Goal: Information Seeking & Learning: Learn about a topic

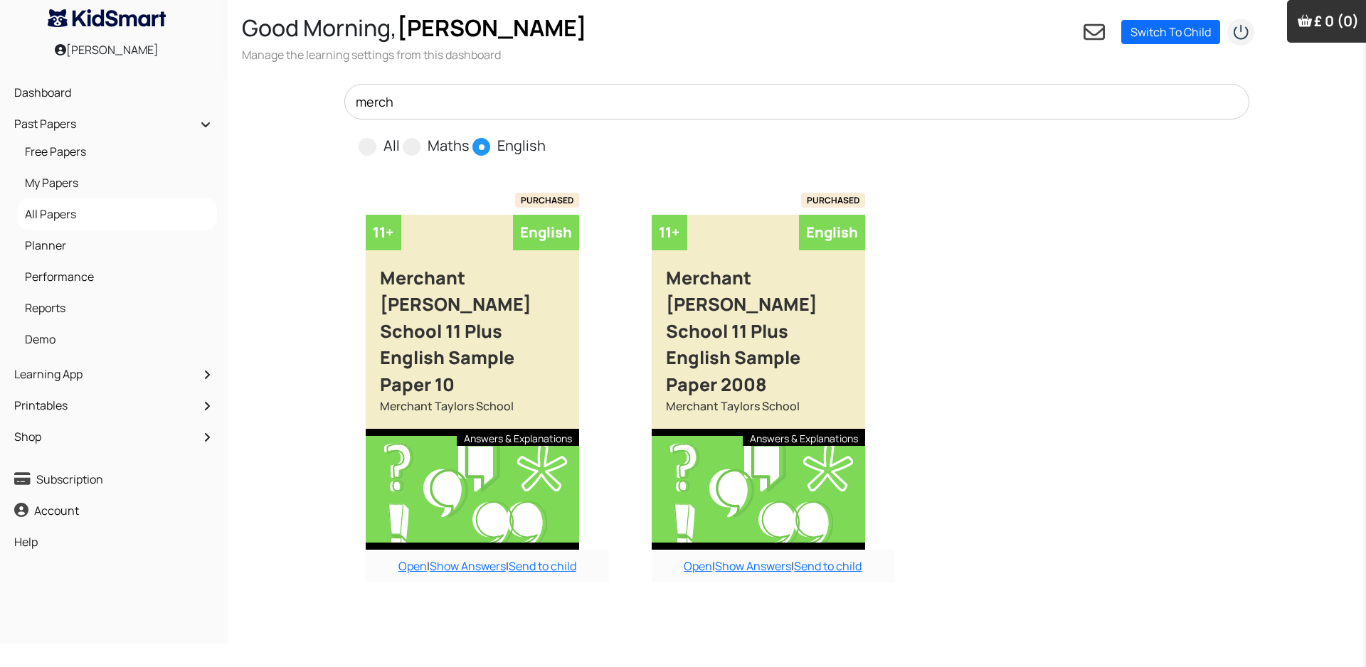
scroll to position [3397, 0]
drag, startPoint x: 382, startPoint y: 99, endPoint x: 347, endPoint y: 84, distance: 38.6
click at [347, 95] on input "merch" at bounding box center [796, 102] width 905 height 36
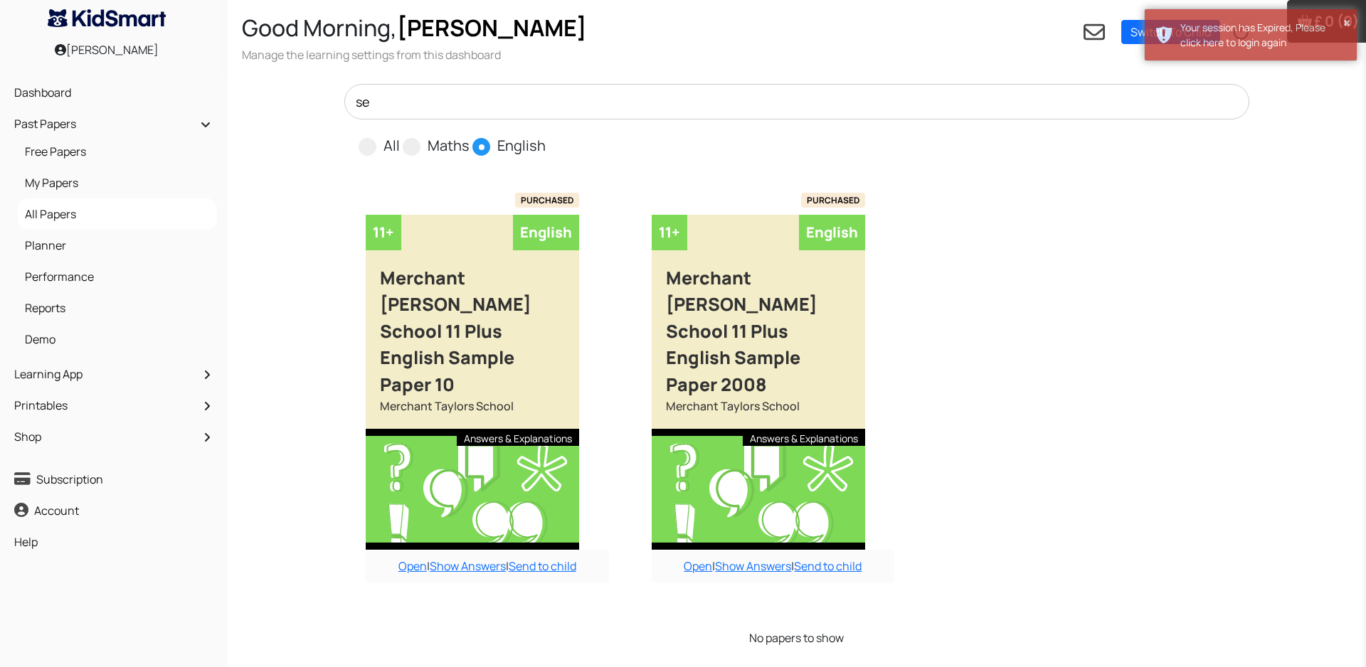
type input "s"
click at [412, 559] on link "Open" at bounding box center [412, 567] width 28 height 16
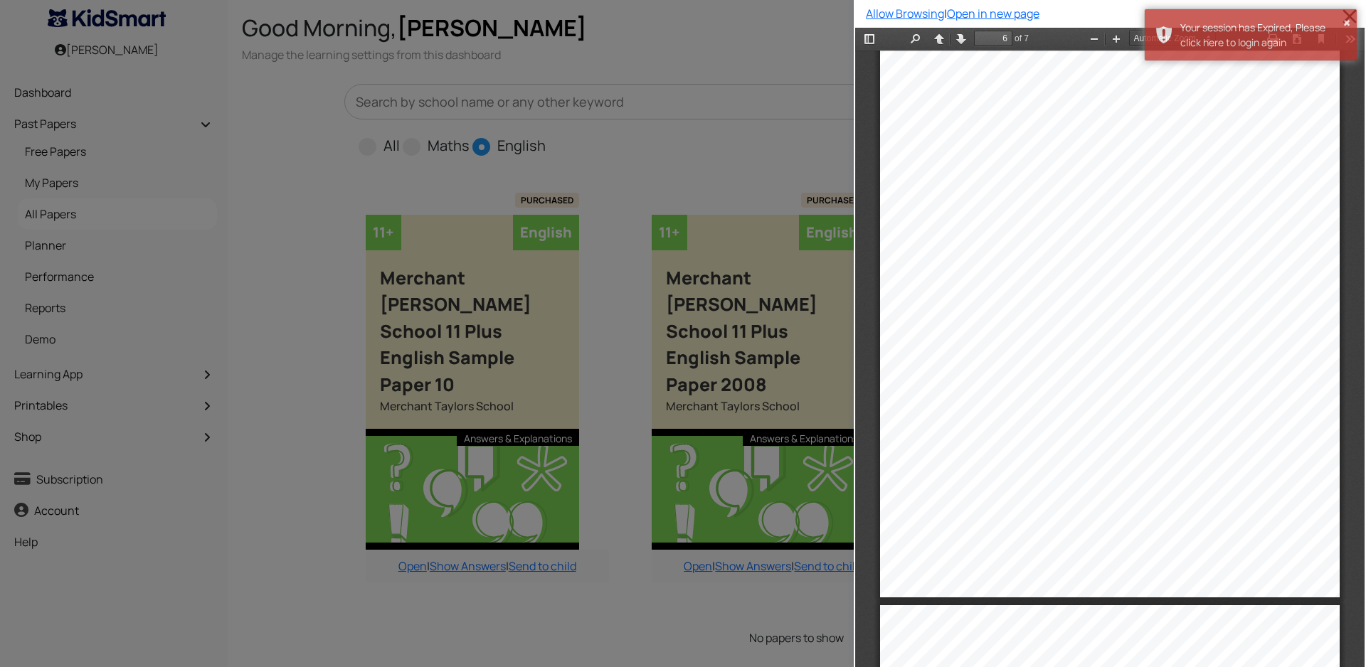
click at [628, 167] on div at bounding box center [427, 333] width 854 height 667
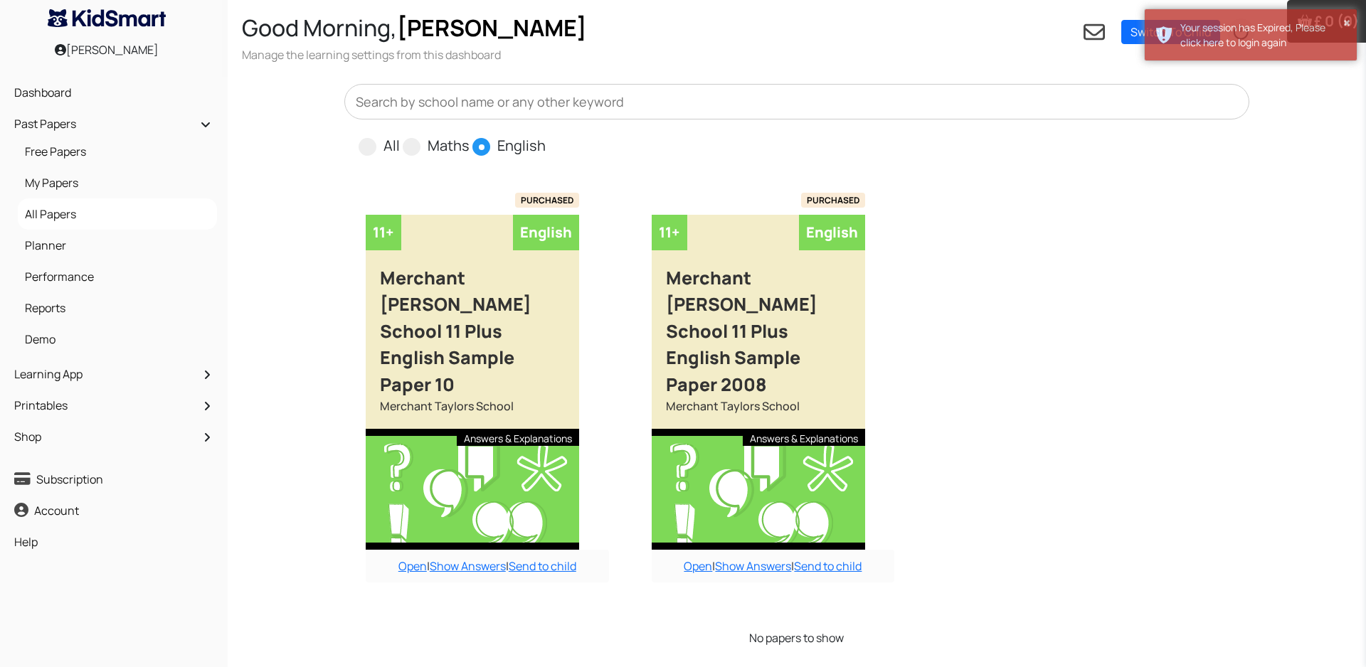
click at [585, 94] on input "text" at bounding box center [796, 102] width 905 height 36
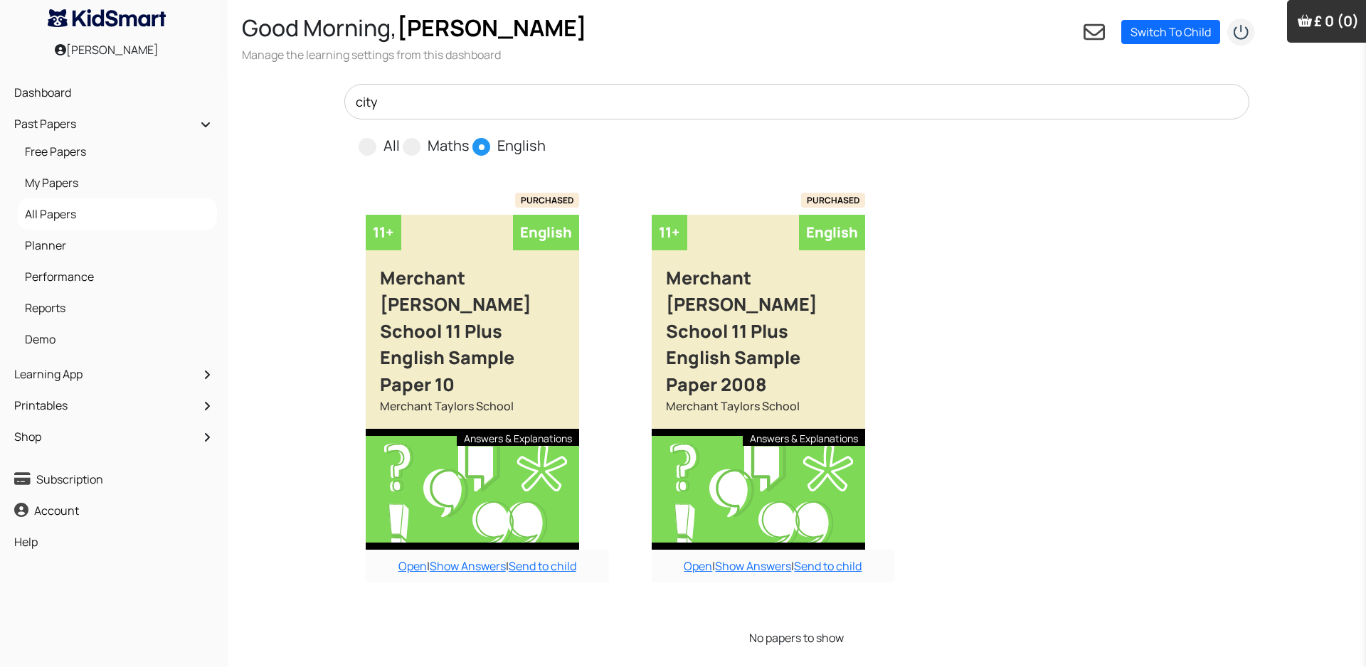
type input "city"
click at [1185, 33] on link "Switch To Child" at bounding box center [1170, 32] width 99 height 24
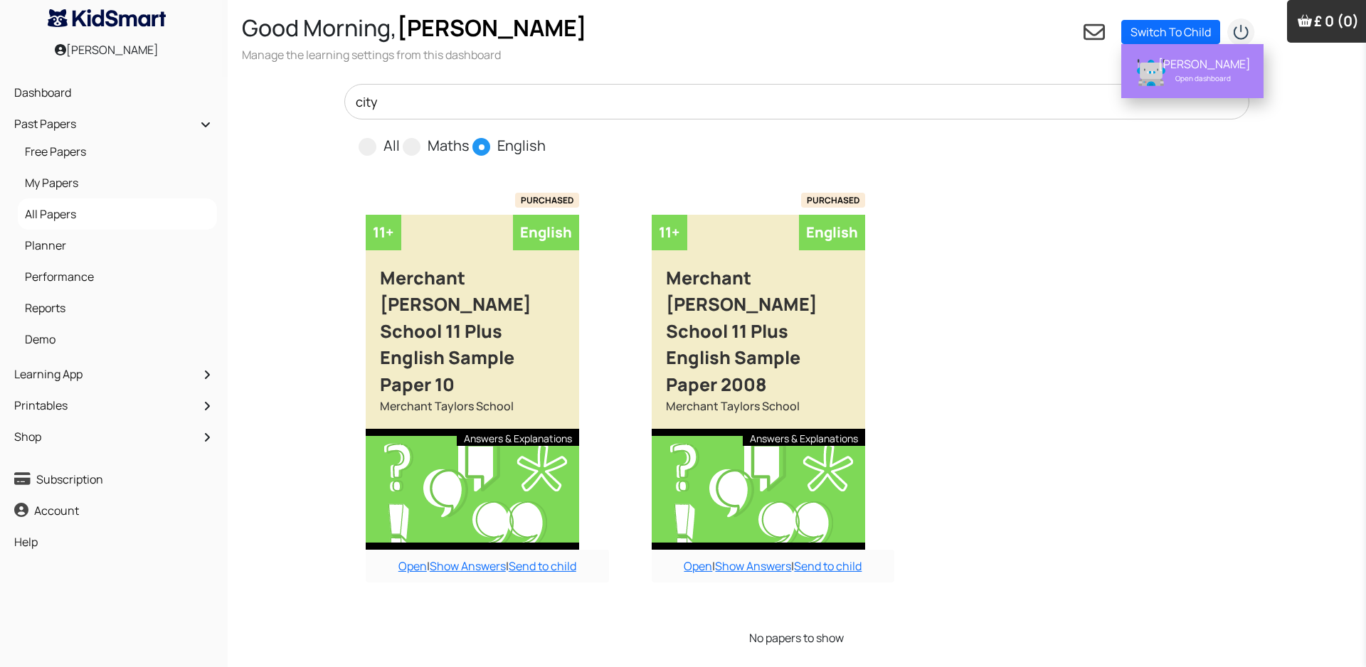
click at [1174, 68] on div "[PERSON_NAME]" at bounding box center [1203, 64] width 90 height 14
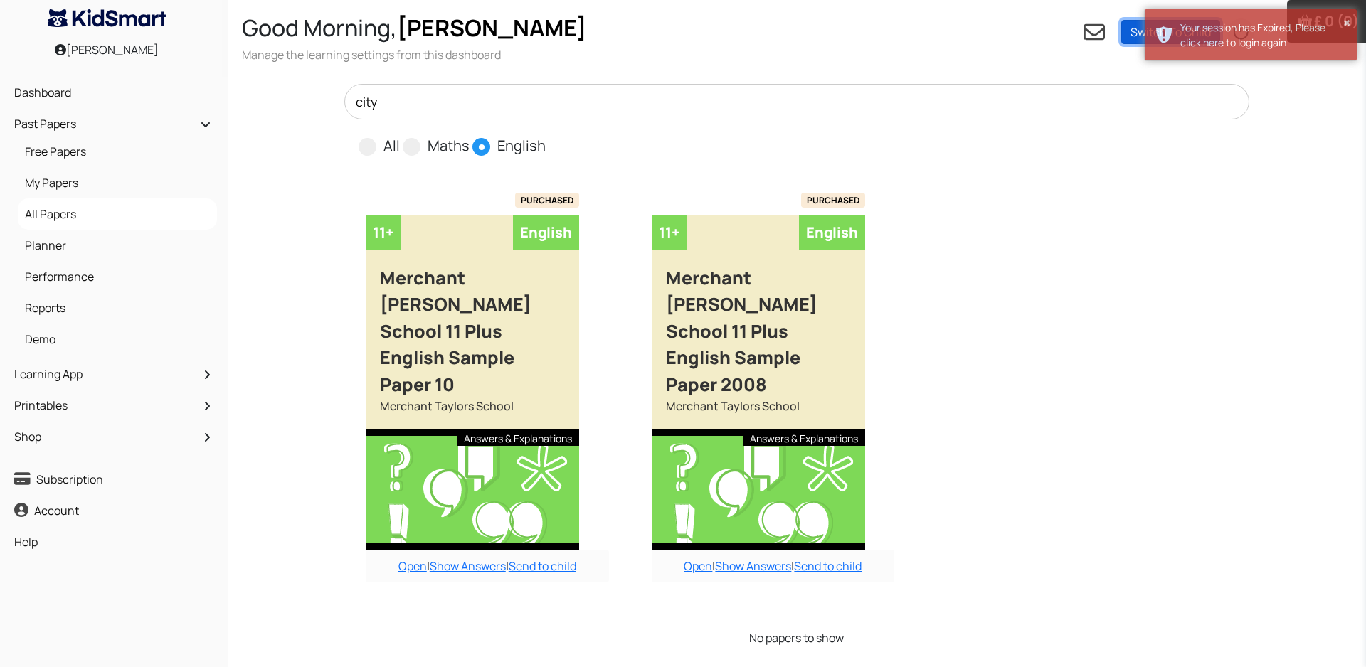
click at [1129, 37] on link "Switch To Child" at bounding box center [1170, 32] width 99 height 24
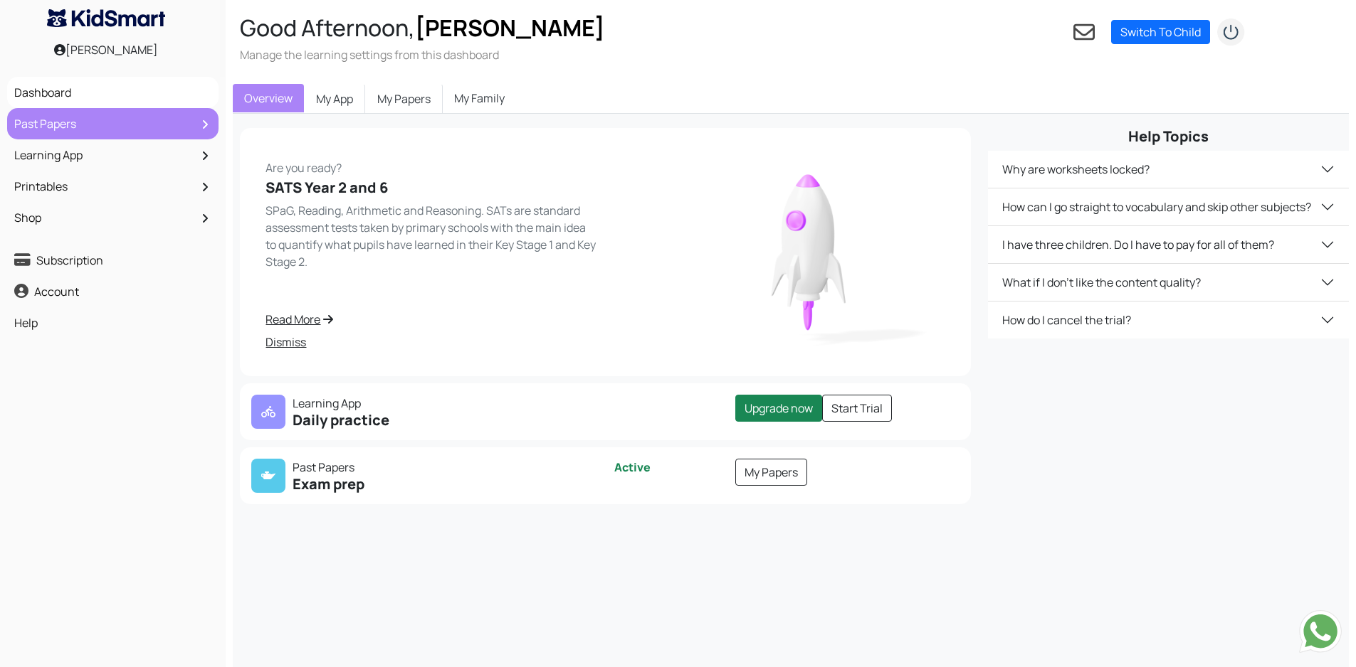
click at [75, 120] on link "Past Papers" at bounding box center [113, 124] width 204 height 24
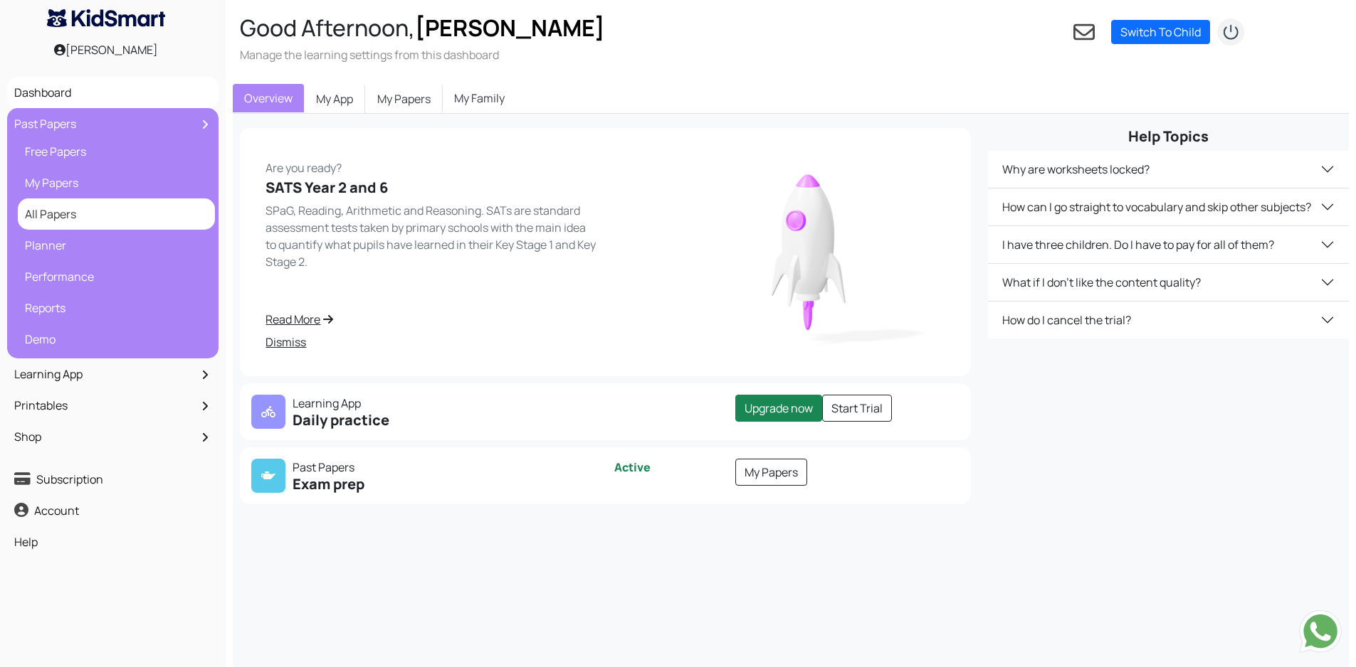
click at [65, 211] on link "All Papers" at bounding box center [116, 214] width 190 height 24
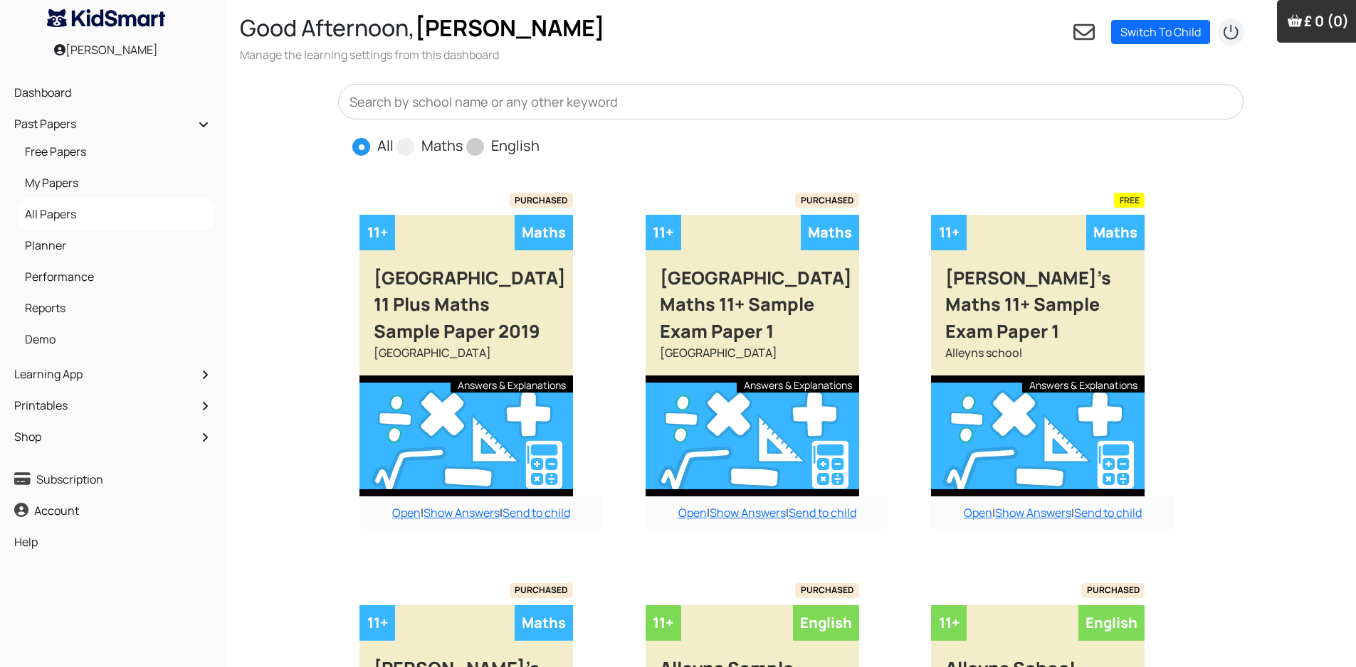
click at [474, 145] on span at bounding box center [475, 147] width 18 height 18
click at [539, 144] on input "English" at bounding box center [543, 139] width 9 height 9
radio input "true"
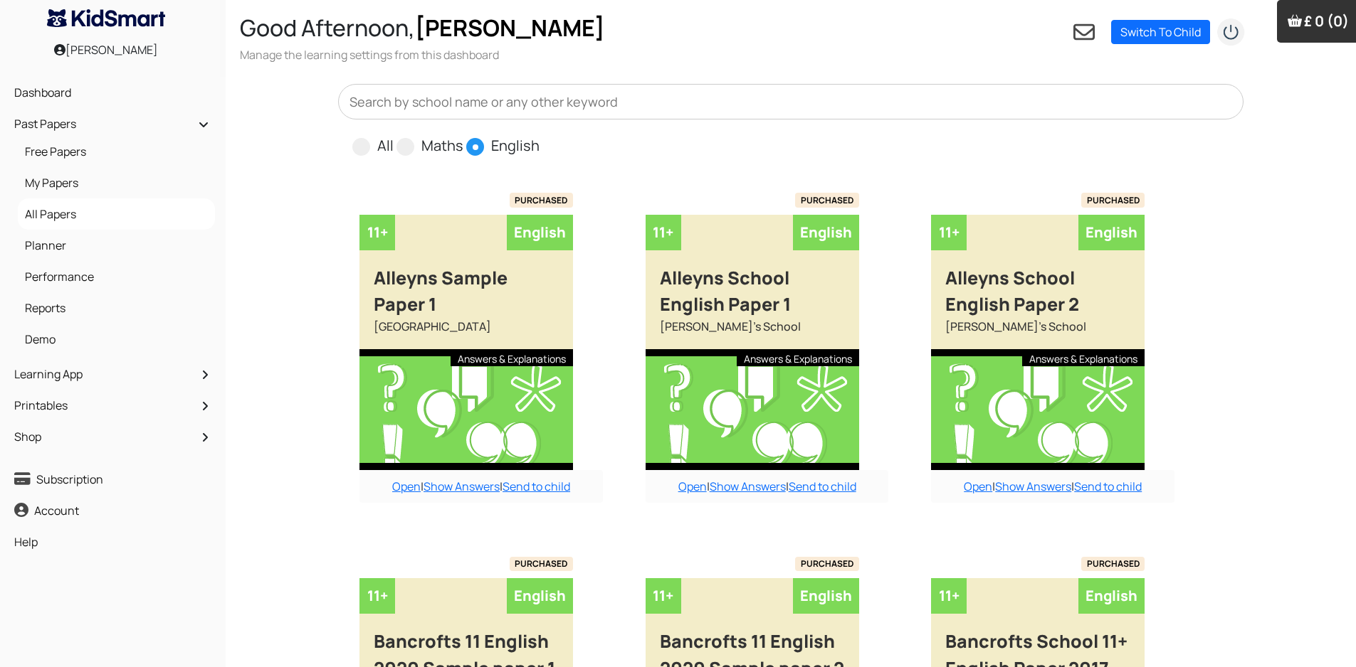
click at [492, 100] on input "text" at bounding box center [790, 102] width 905 height 36
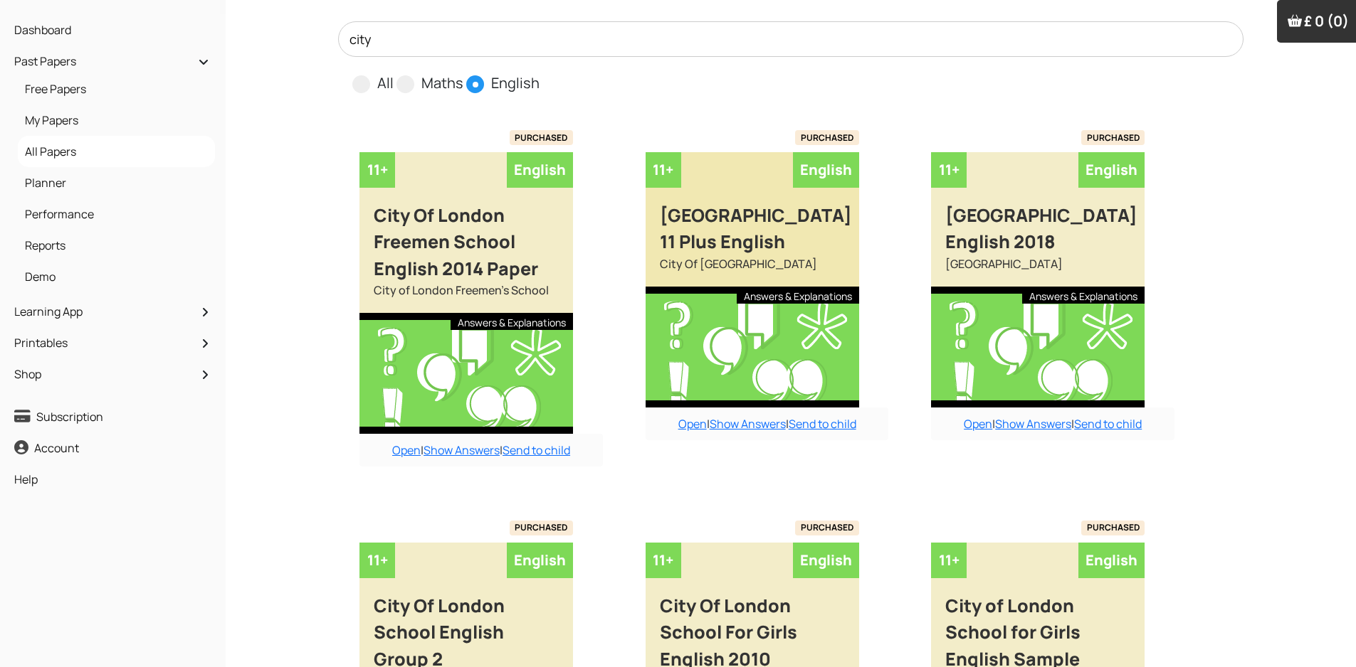
scroll to position [142, 0]
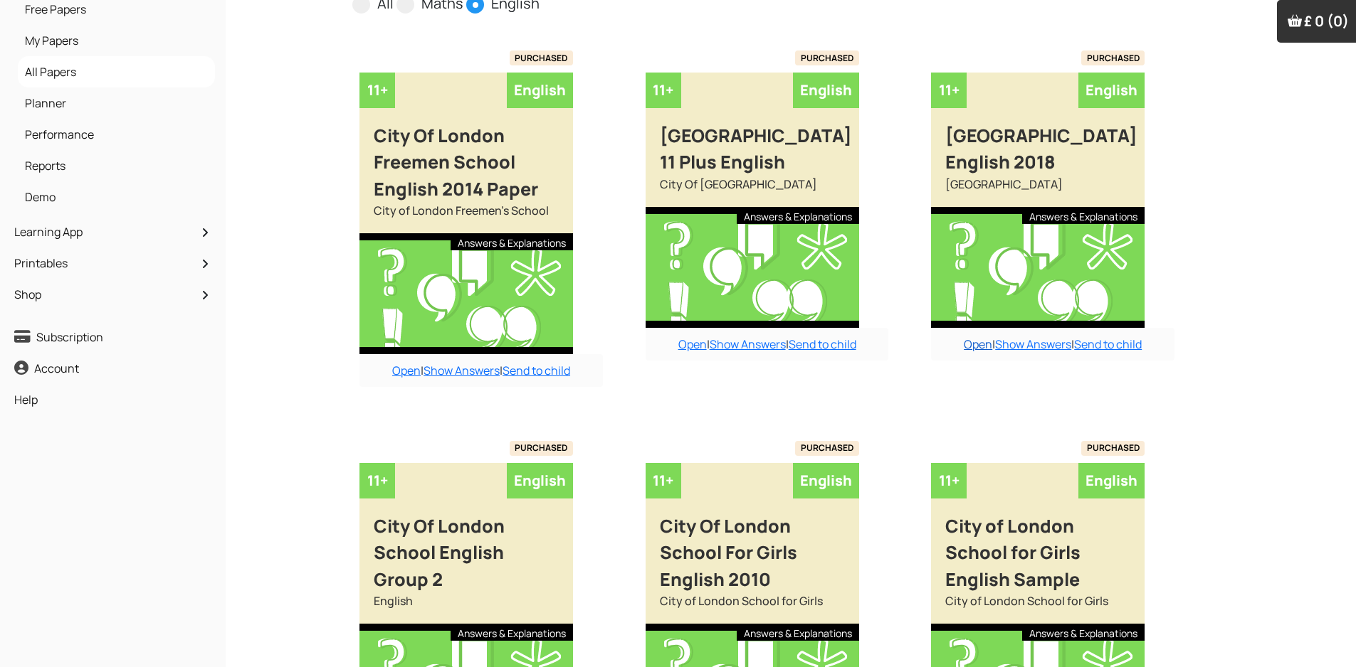
type input "city"
click at [968, 346] on link "Open" at bounding box center [977, 345] width 28 height 16
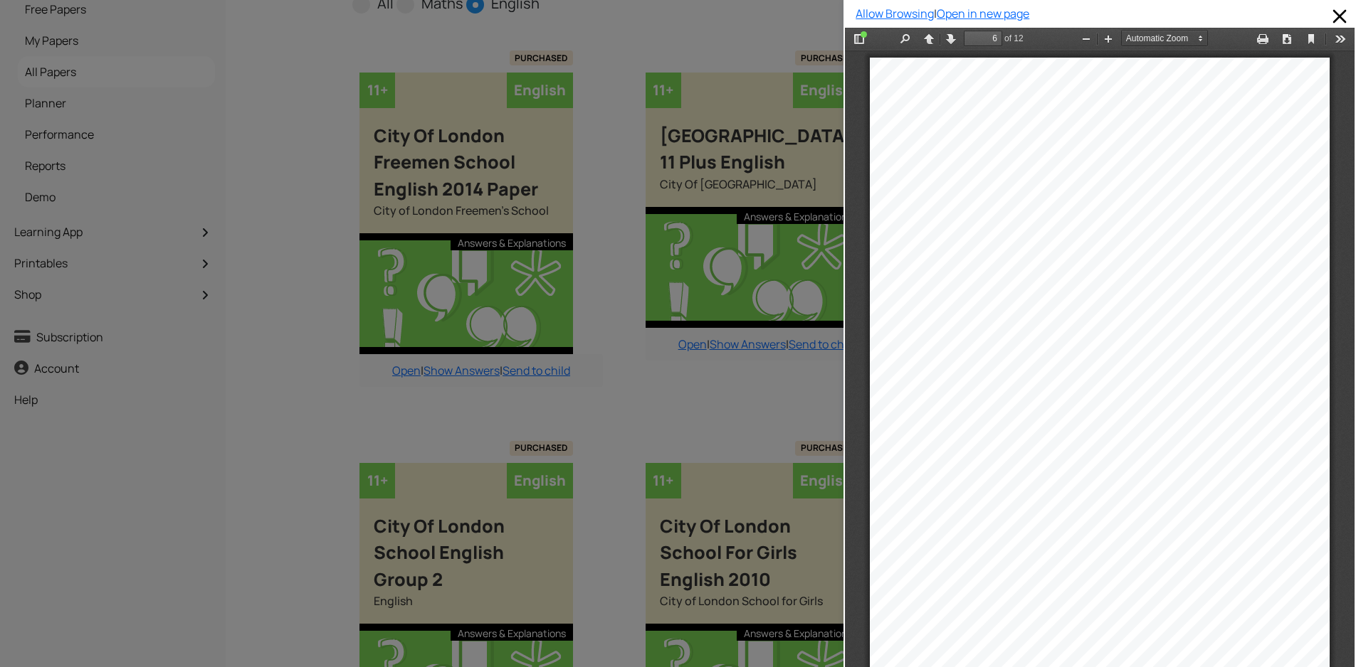
scroll to position [3546, 0]
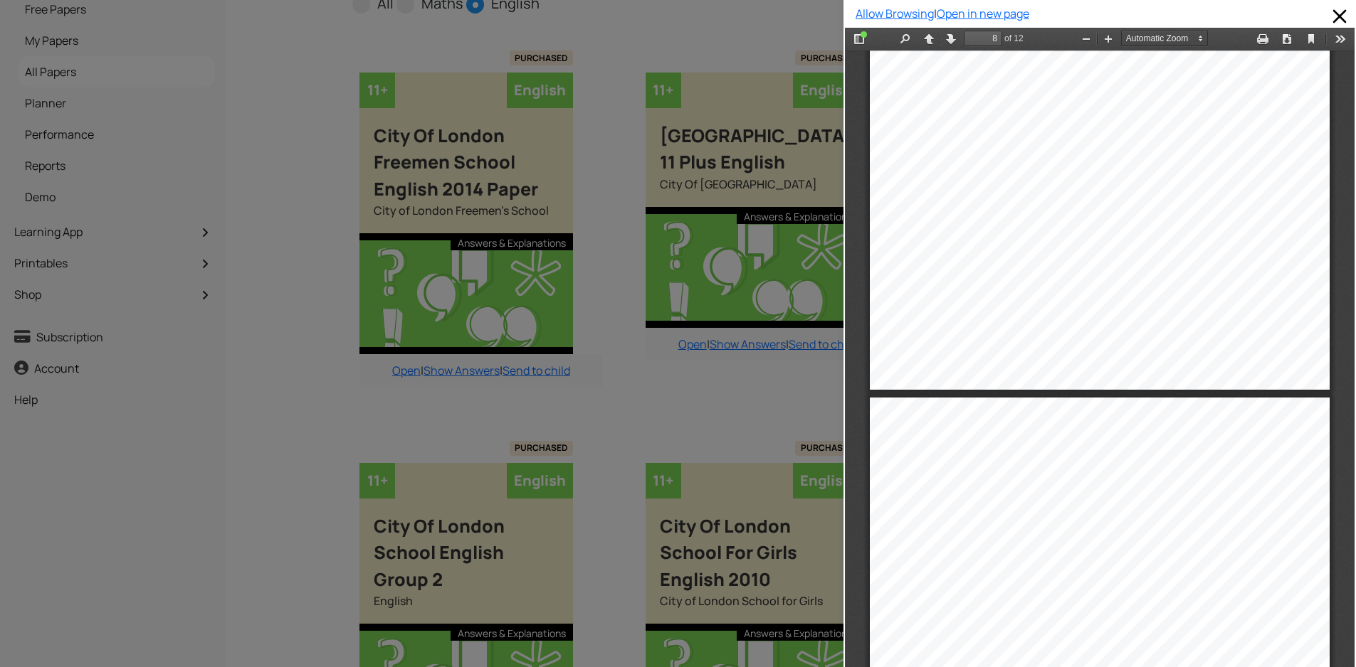
type input "9"
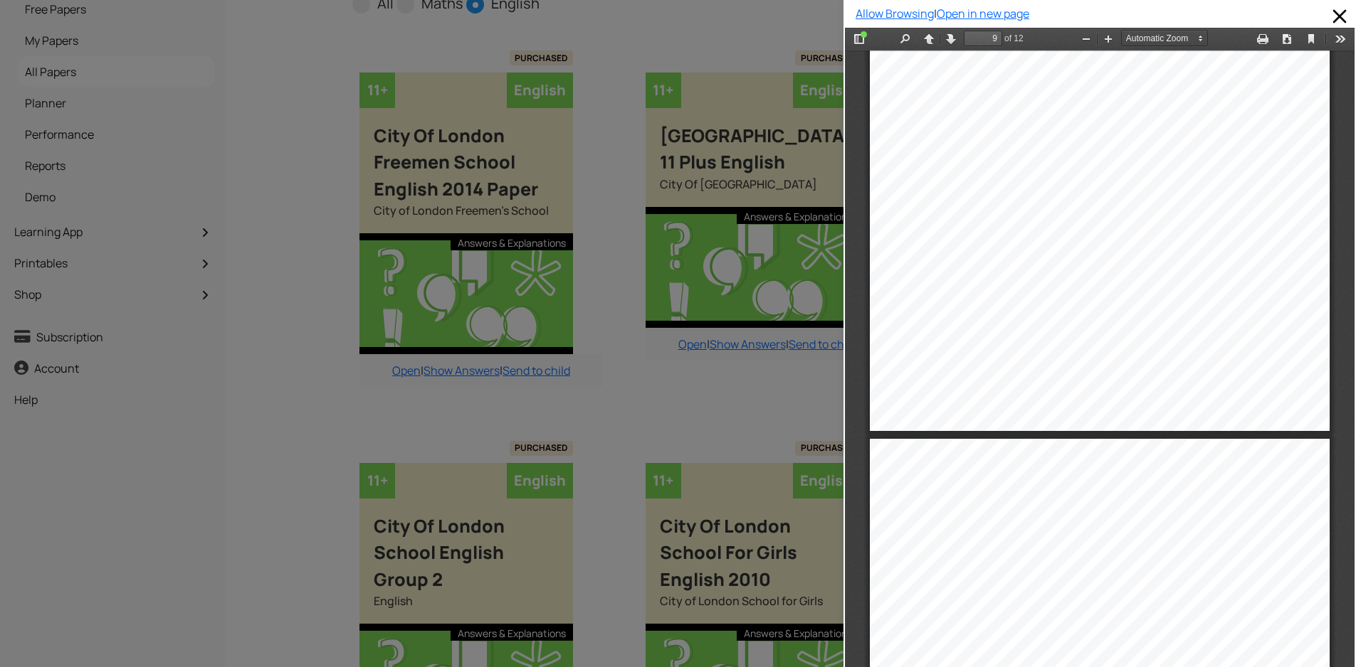
scroll to position [5539, 0]
click at [605, 403] on div at bounding box center [421, 333] width 843 height 667
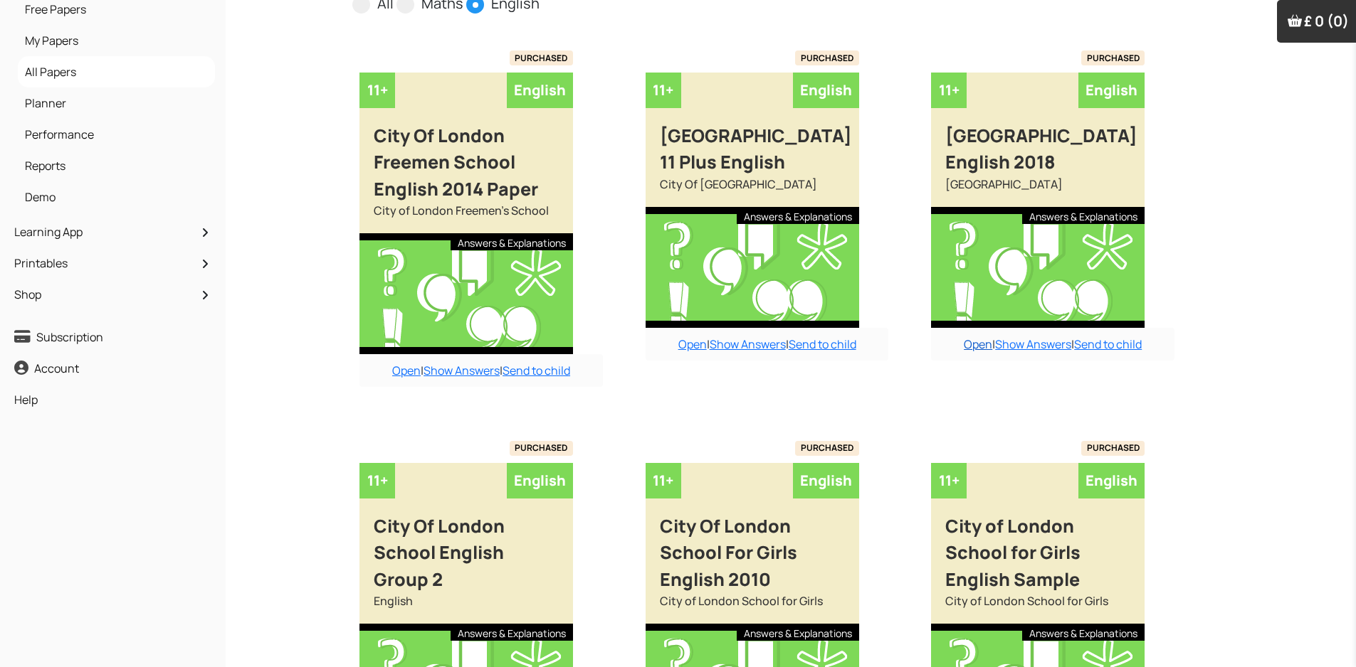
click at [975, 346] on link "Open" at bounding box center [977, 345] width 28 height 16
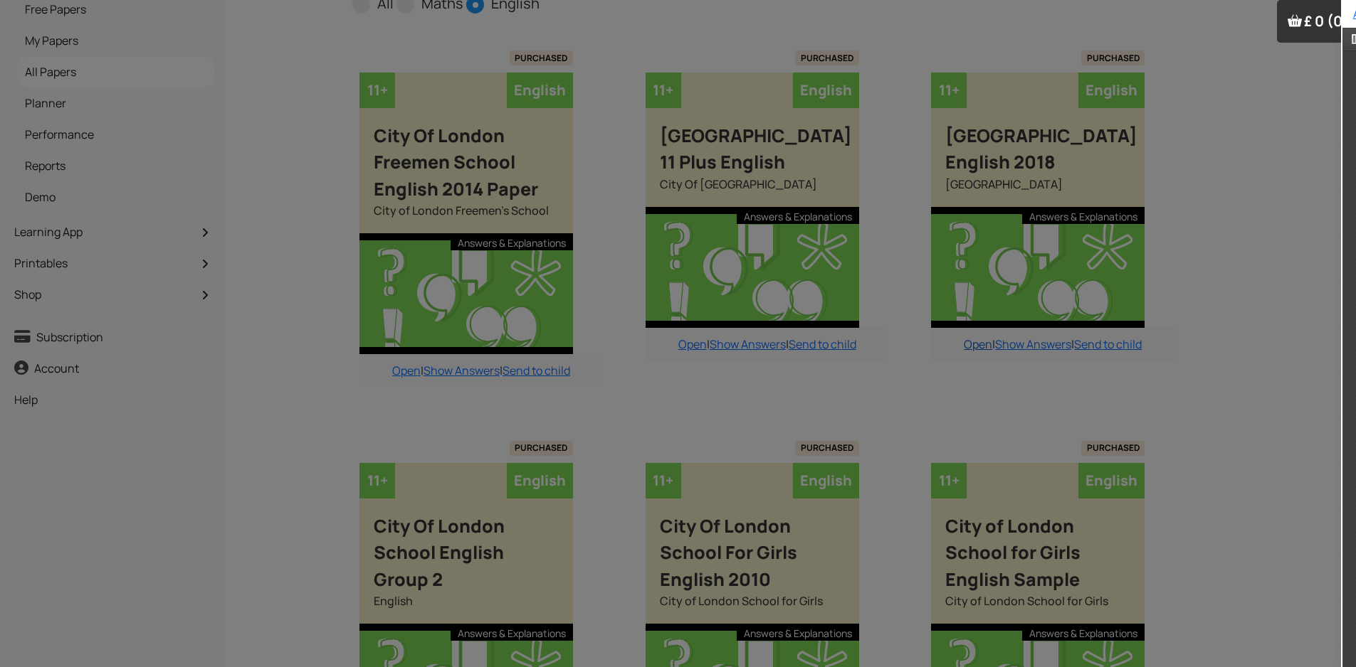
scroll to position [0, 0]
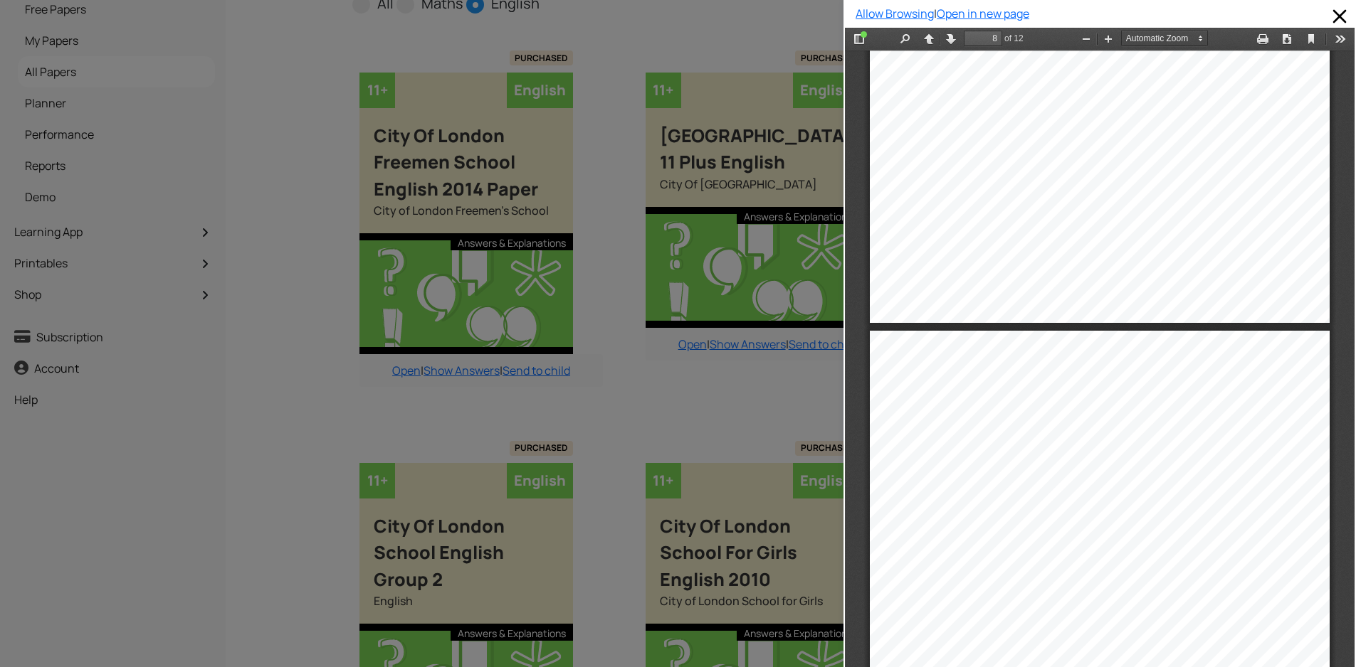
type input "7"
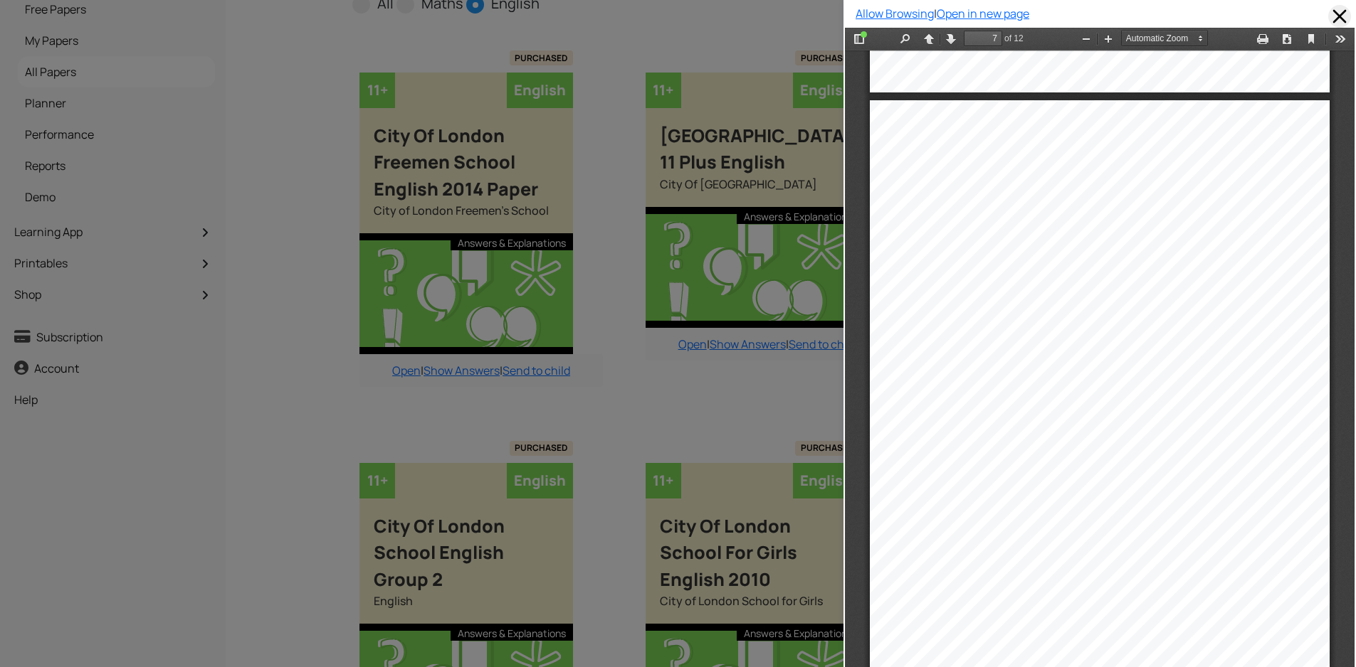
click at [1331, 14] on span at bounding box center [1339, 16] width 23 height 23
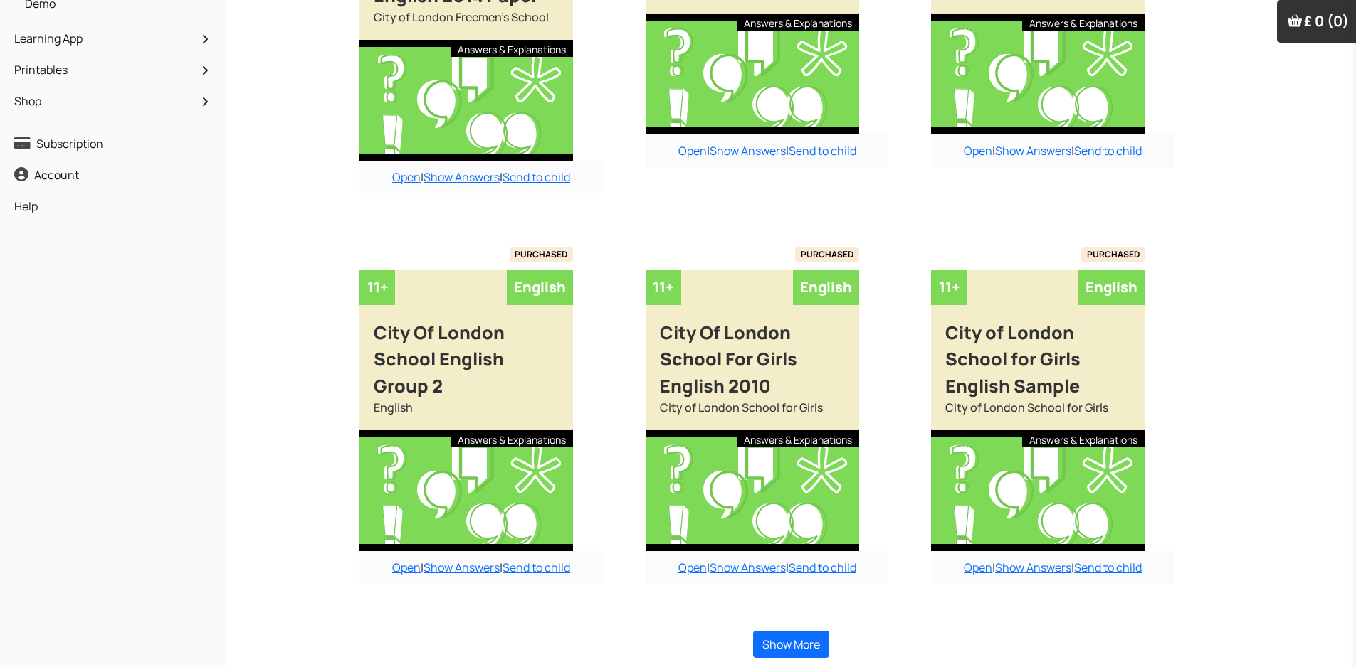
scroll to position [341, 0]
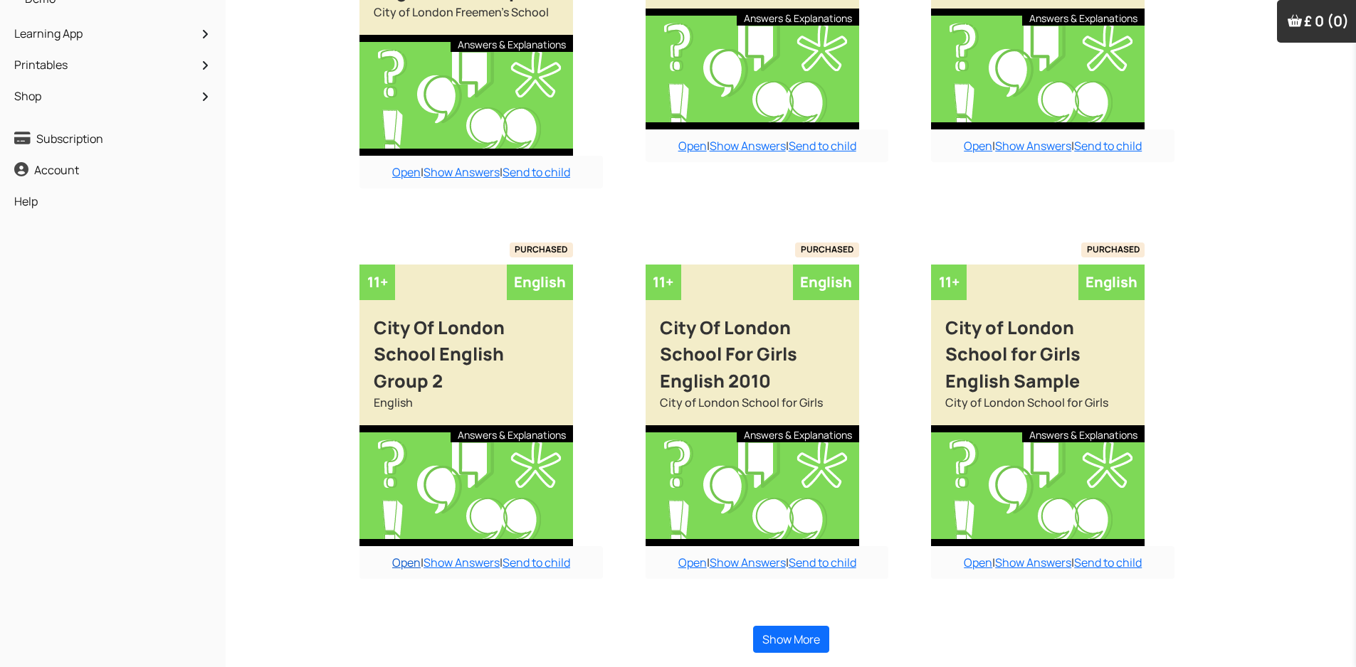
click at [400, 564] on link "Open" at bounding box center [406, 563] width 28 height 16
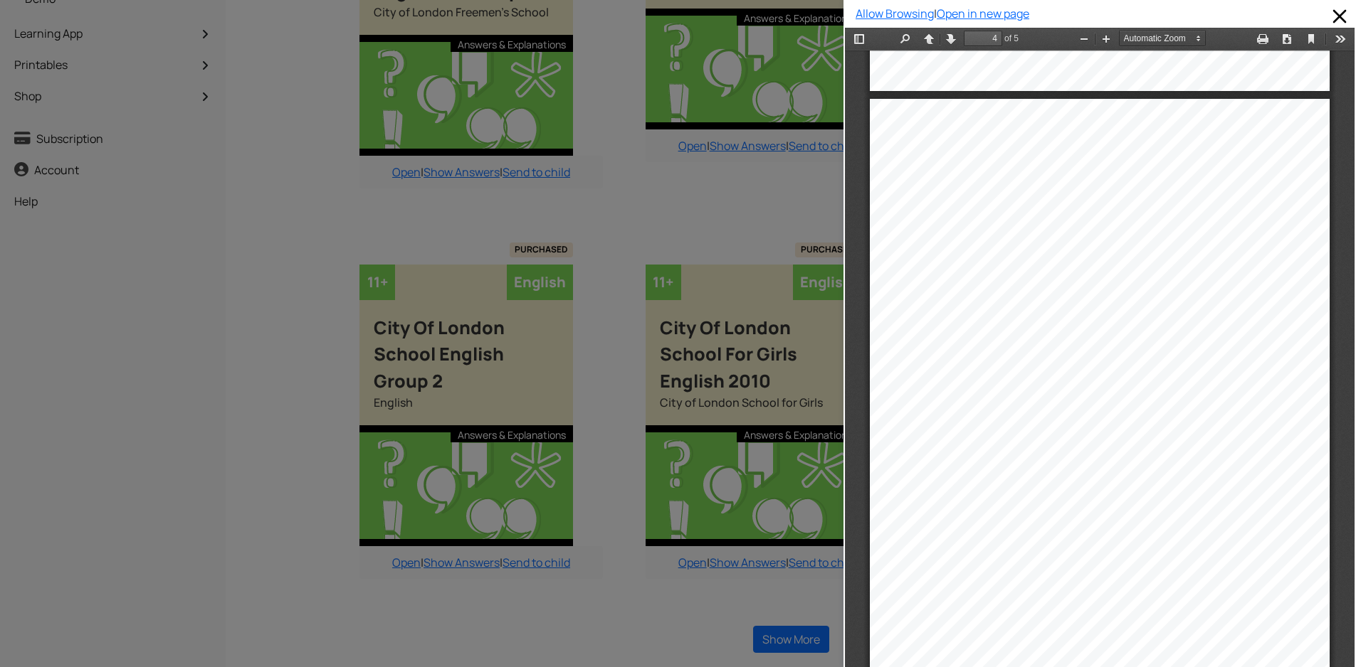
scroll to position [1930, 0]
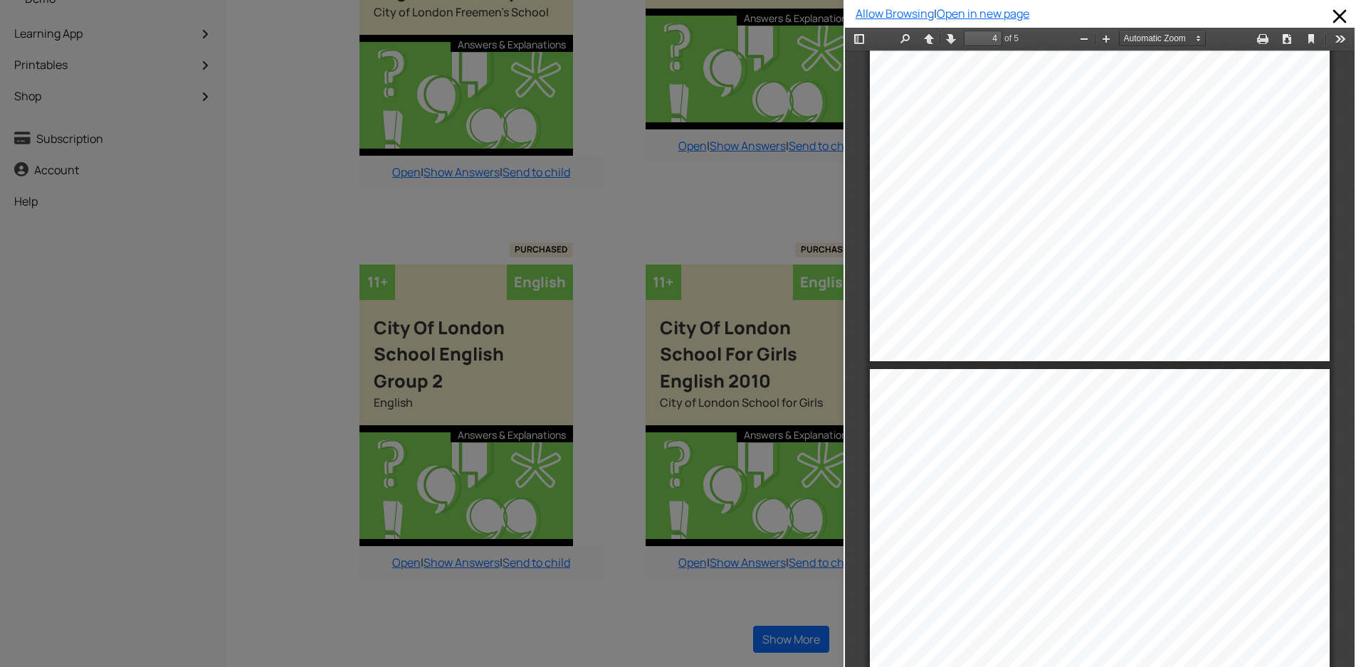
type input "5"
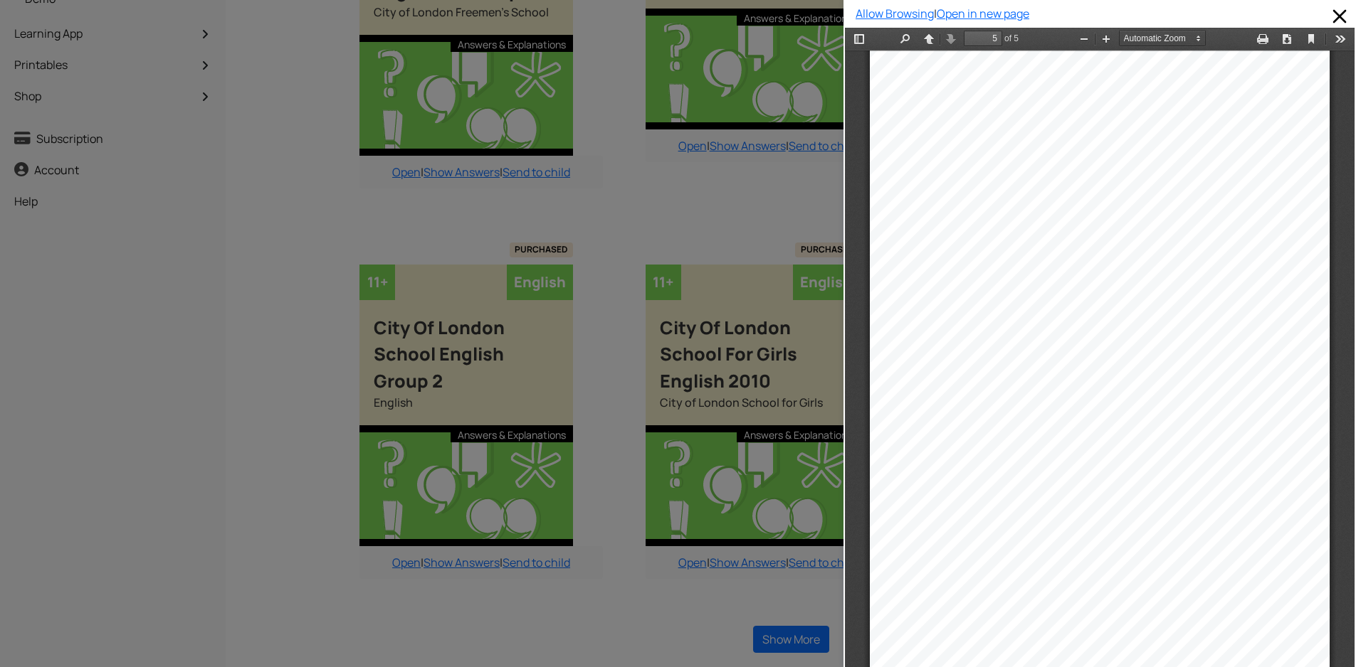
scroll to position [2648, 0]
click at [966, 10] on link "Open in new page" at bounding box center [982, 14] width 93 height 16
